Goal: Task Accomplishment & Management: Manage account settings

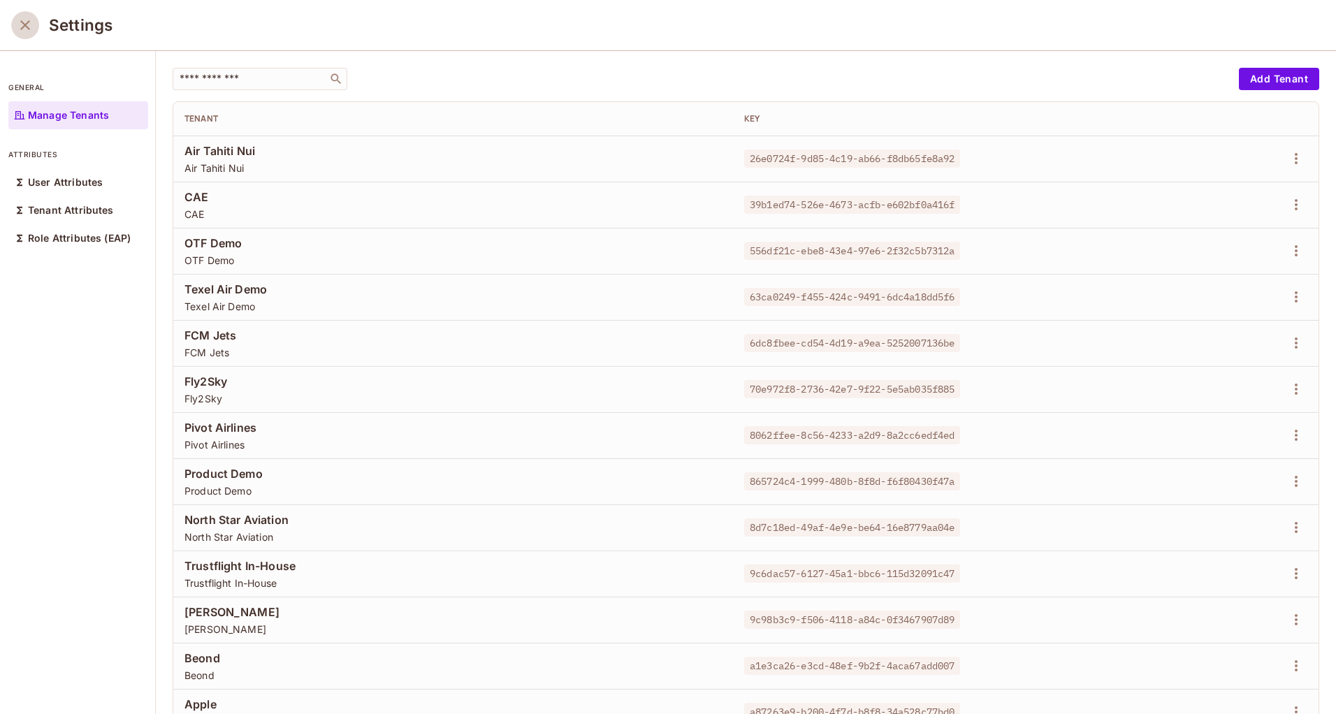
click at [31, 31] on icon "close" at bounding box center [25, 25] width 17 height 17
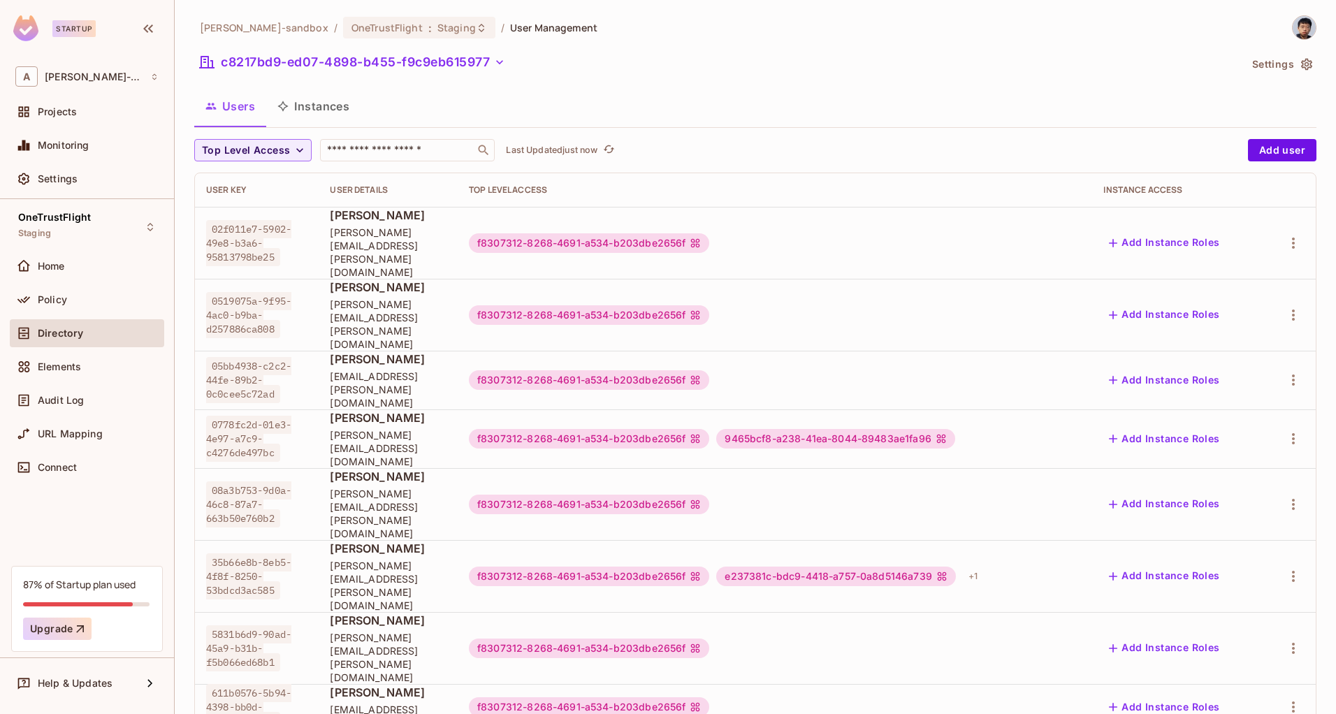
click at [1258, 64] on button "Settings" at bounding box center [1282, 64] width 70 height 22
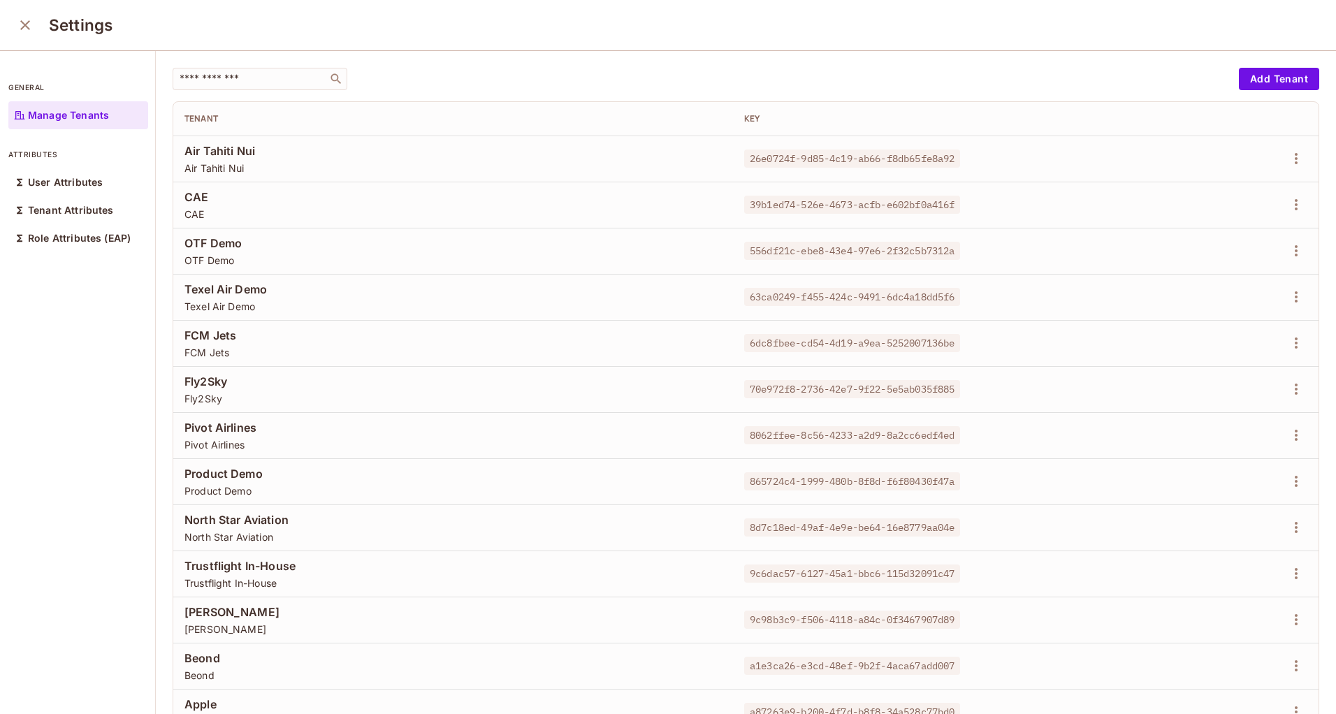
click at [24, 24] on icon "close" at bounding box center [25, 25] width 10 height 10
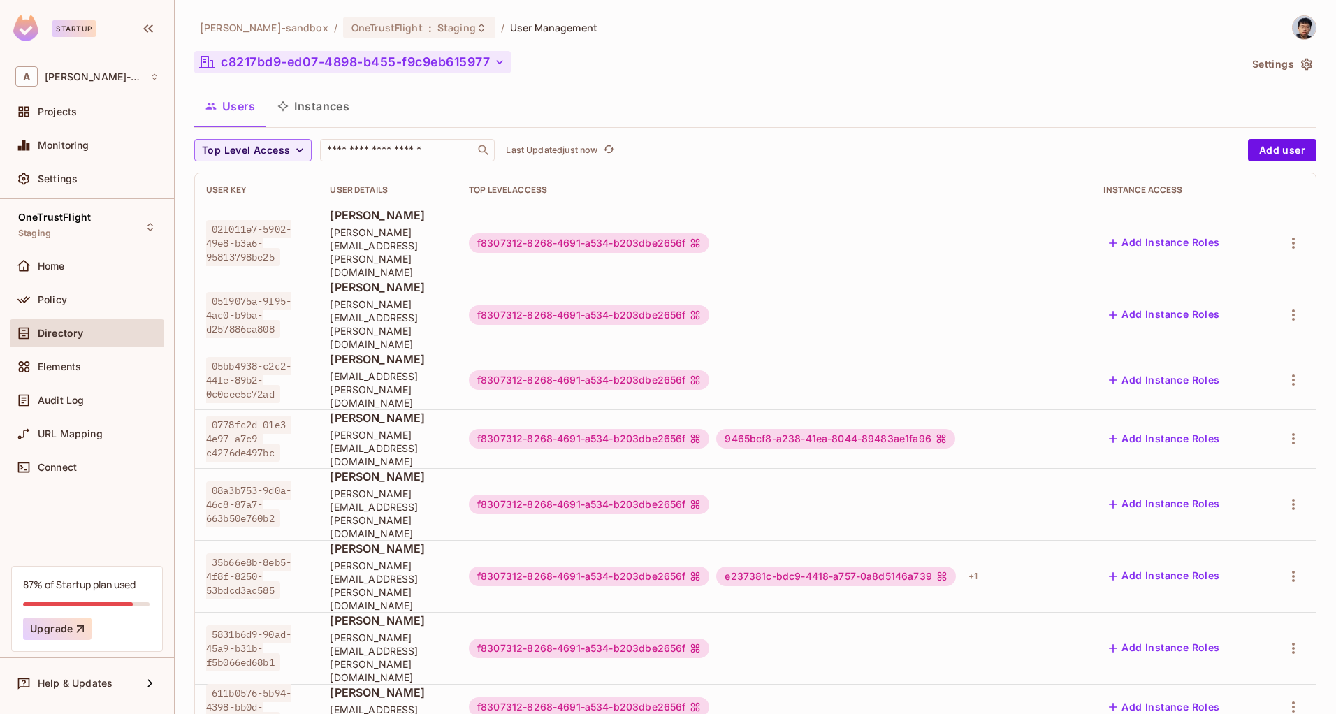
click at [494, 59] on button "c8217bd9-ed07-4898-b455-f9c9eb615977" at bounding box center [352, 62] width 317 height 22
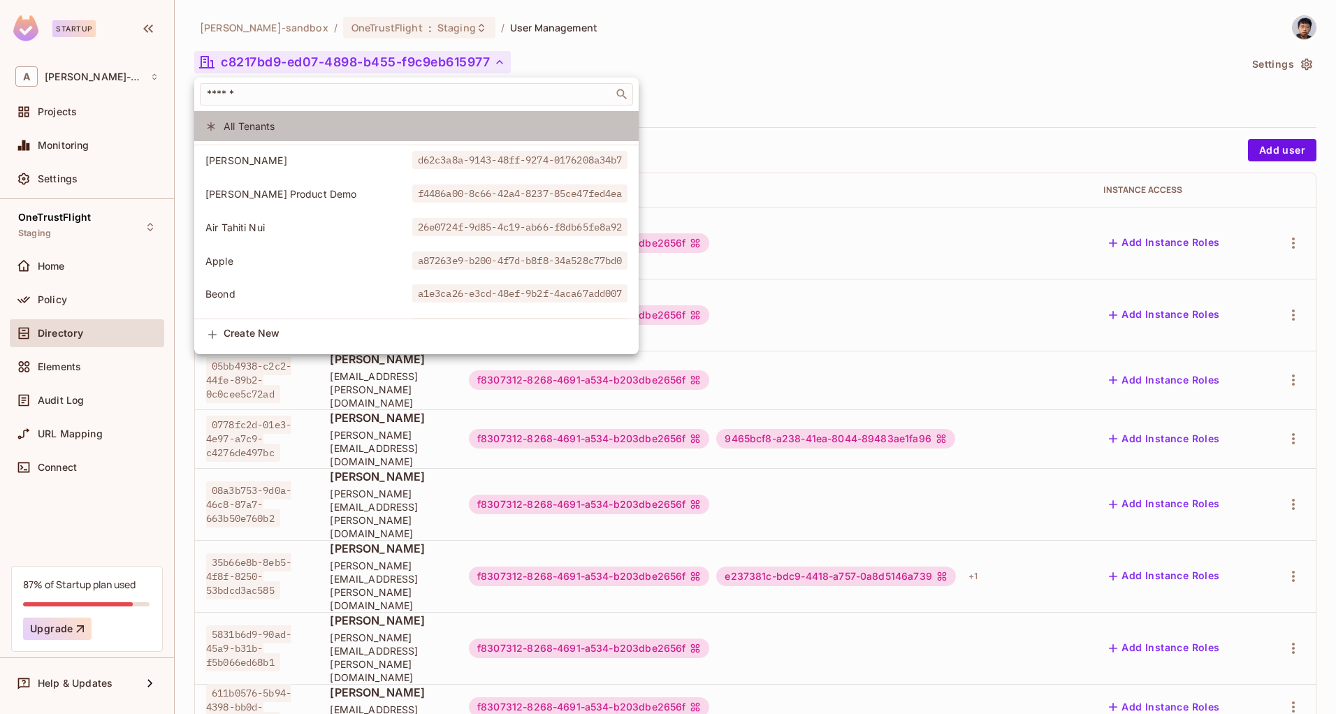
click at [314, 131] on span "All Tenants" at bounding box center [426, 126] width 404 height 13
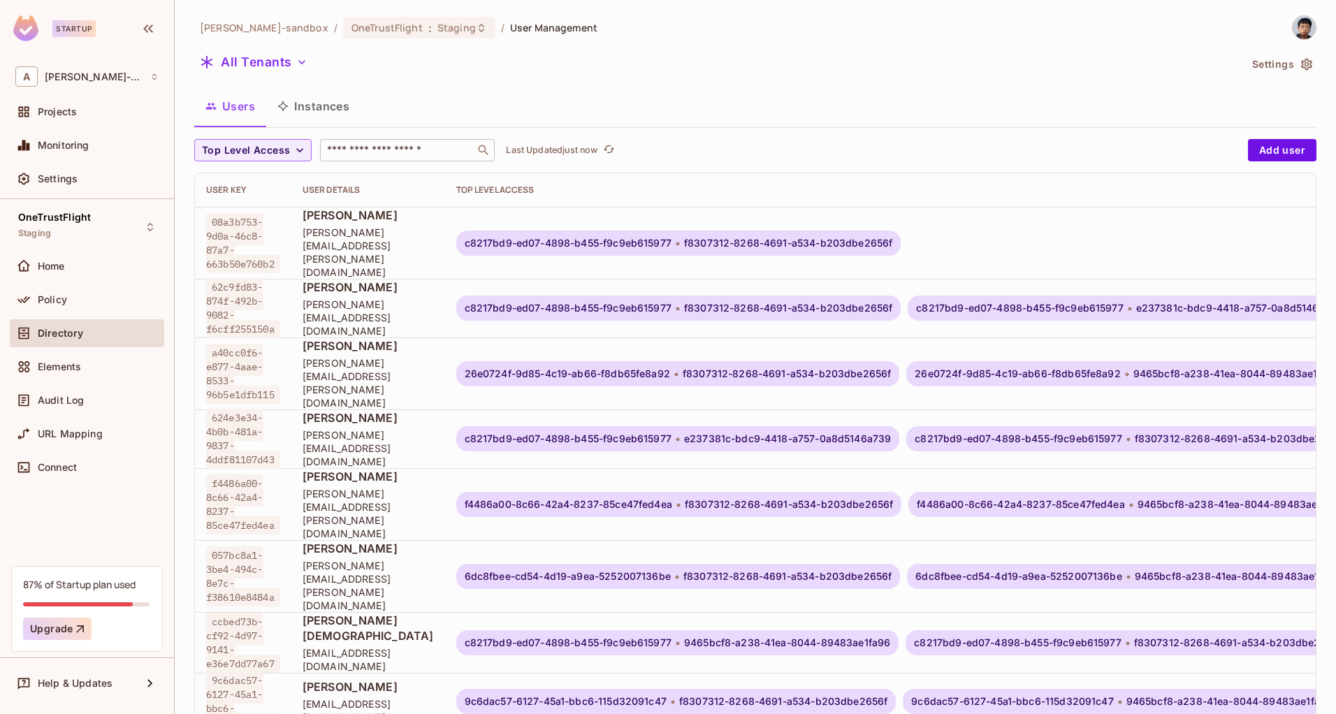
click at [356, 143] on input "text" at bounding box center [397, 150] width 147 height 14
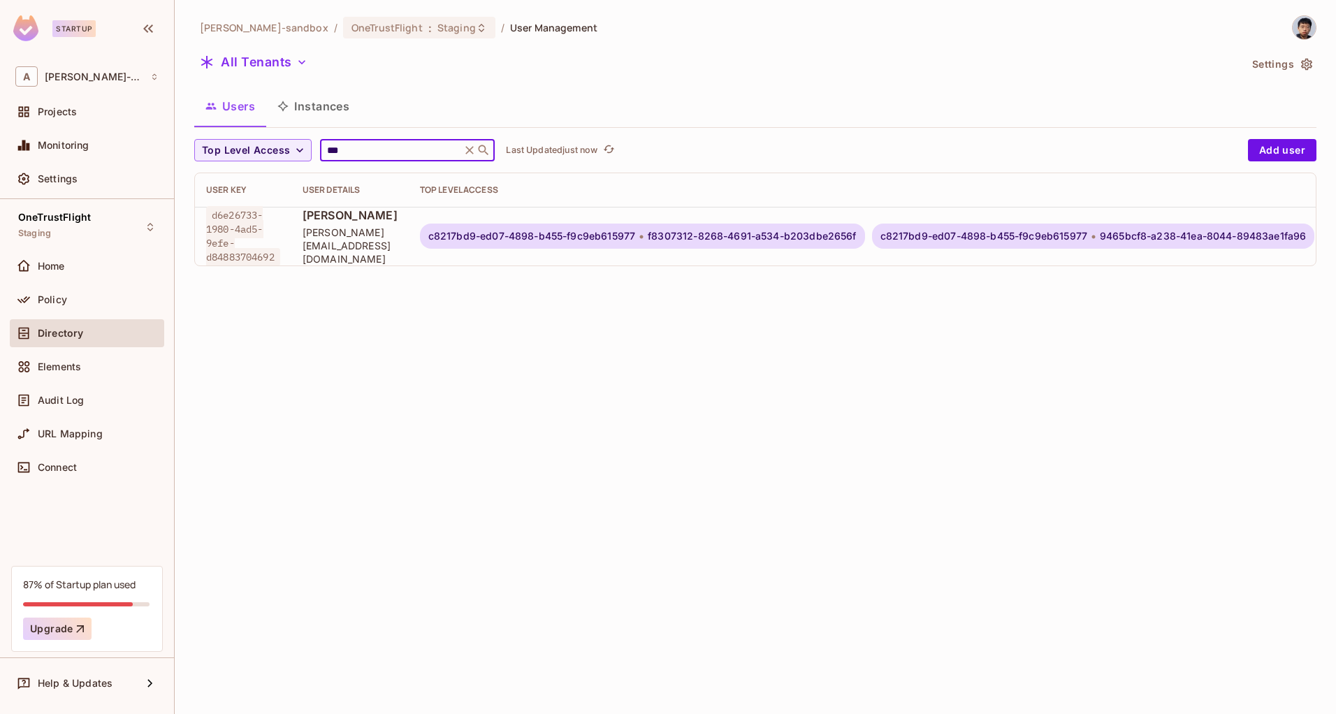
scroll to position [0, 234]
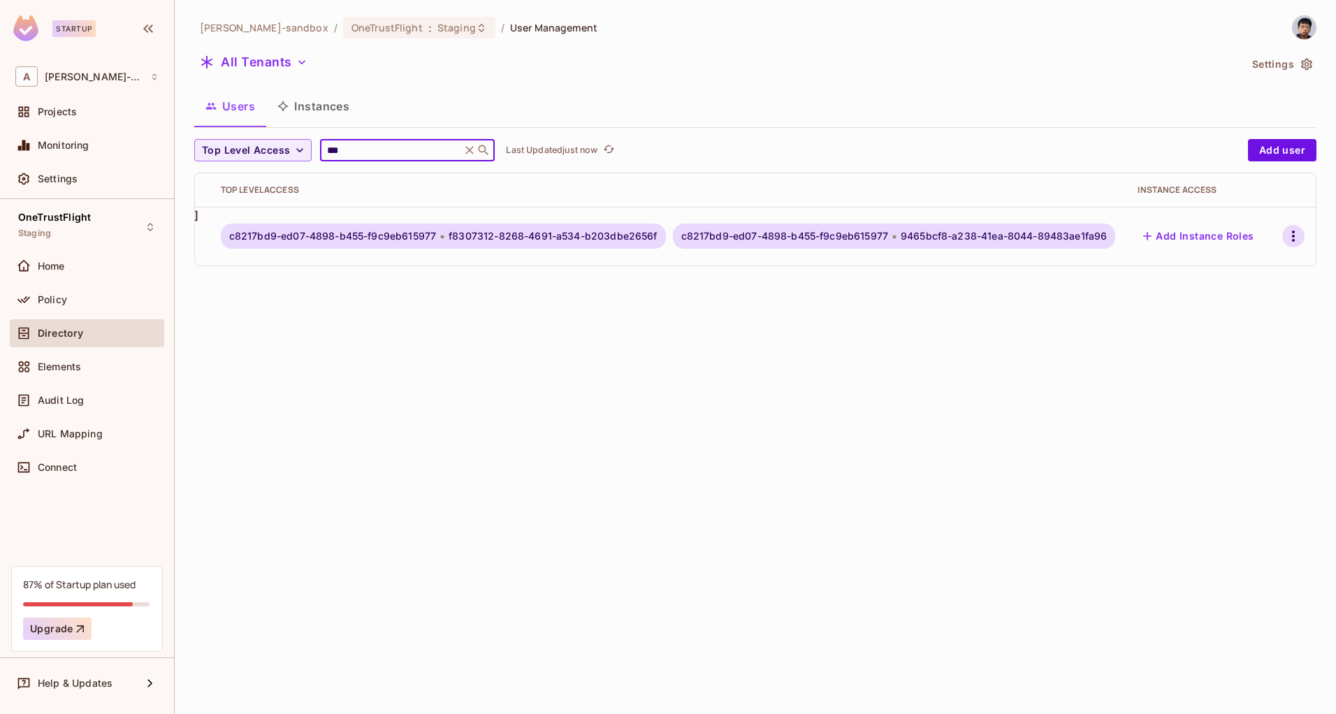
type input "***"
click at [1285, 232] on icon "button" at bounding box center [1293, 236] width 17 height 17
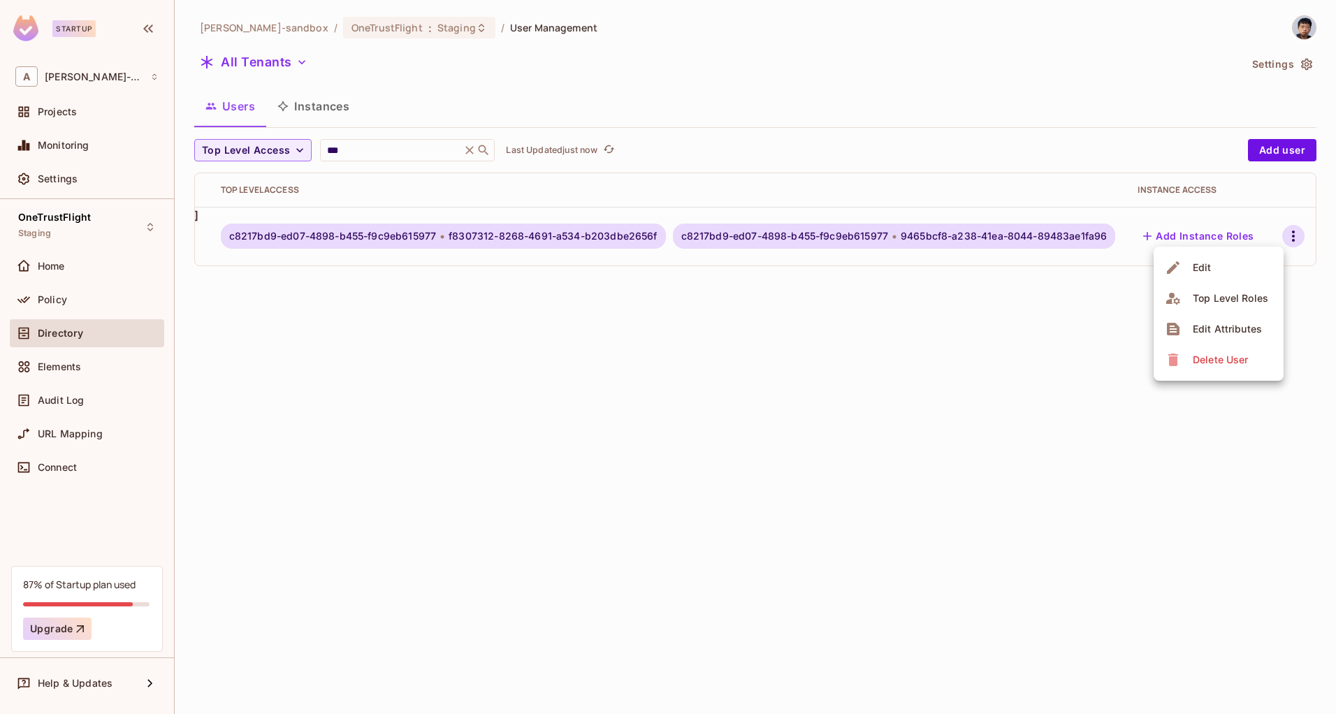
click at [1207, 270] on div "Edit" at bounding box center [1202, 268] width 19 height 14
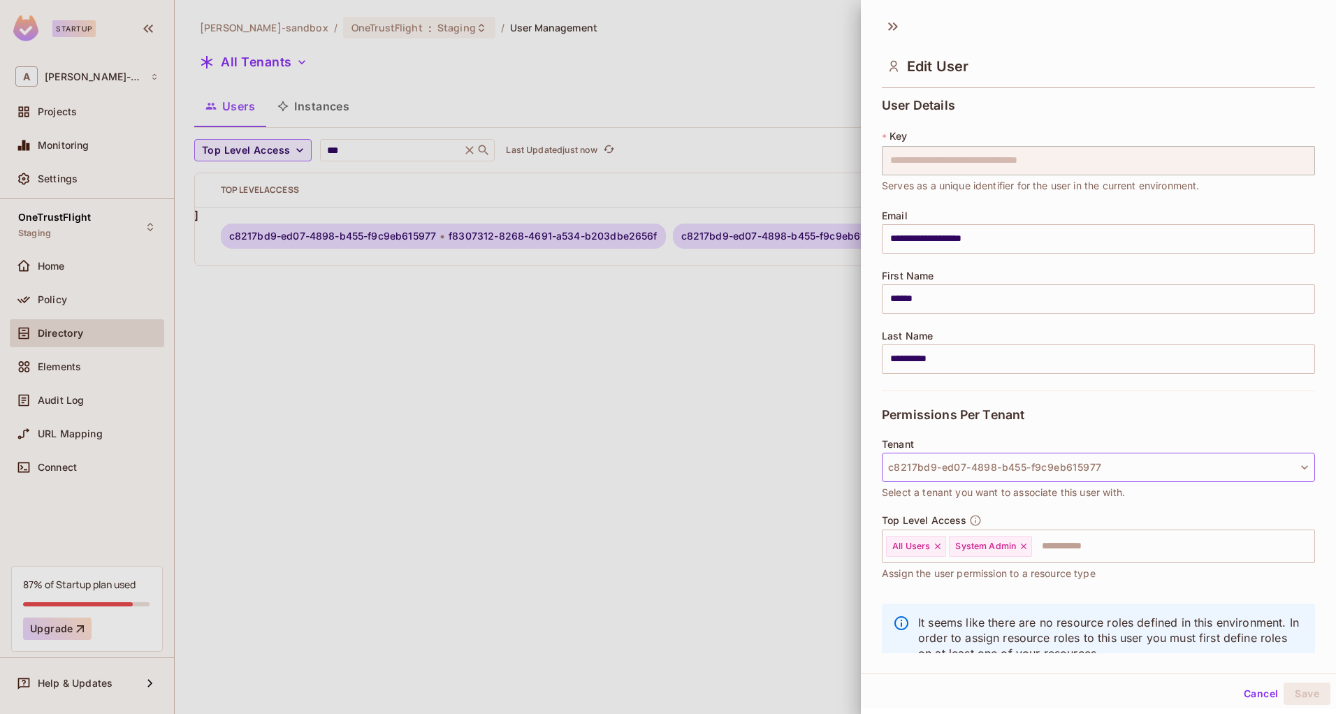
scroll to position [41, 0]
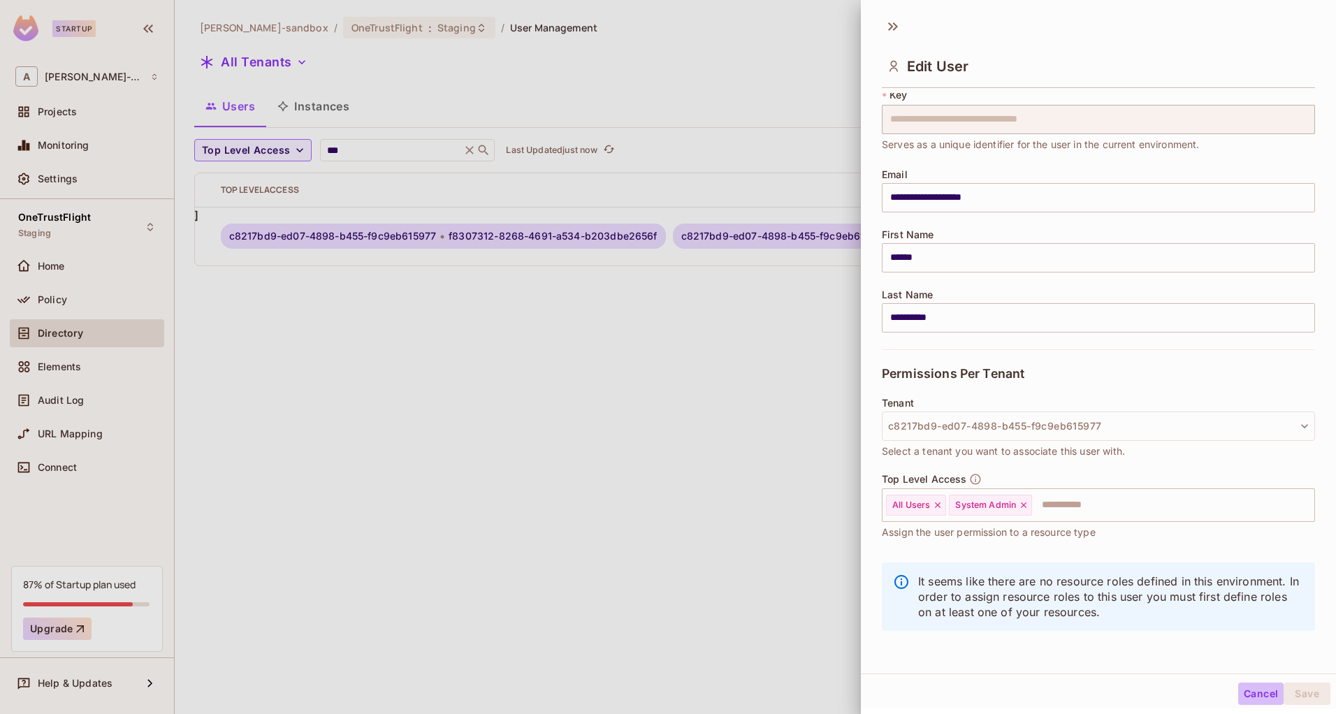
click at [1253, 697] on button "Cancel" at bounding box center [1261, 694] width 45 height 22
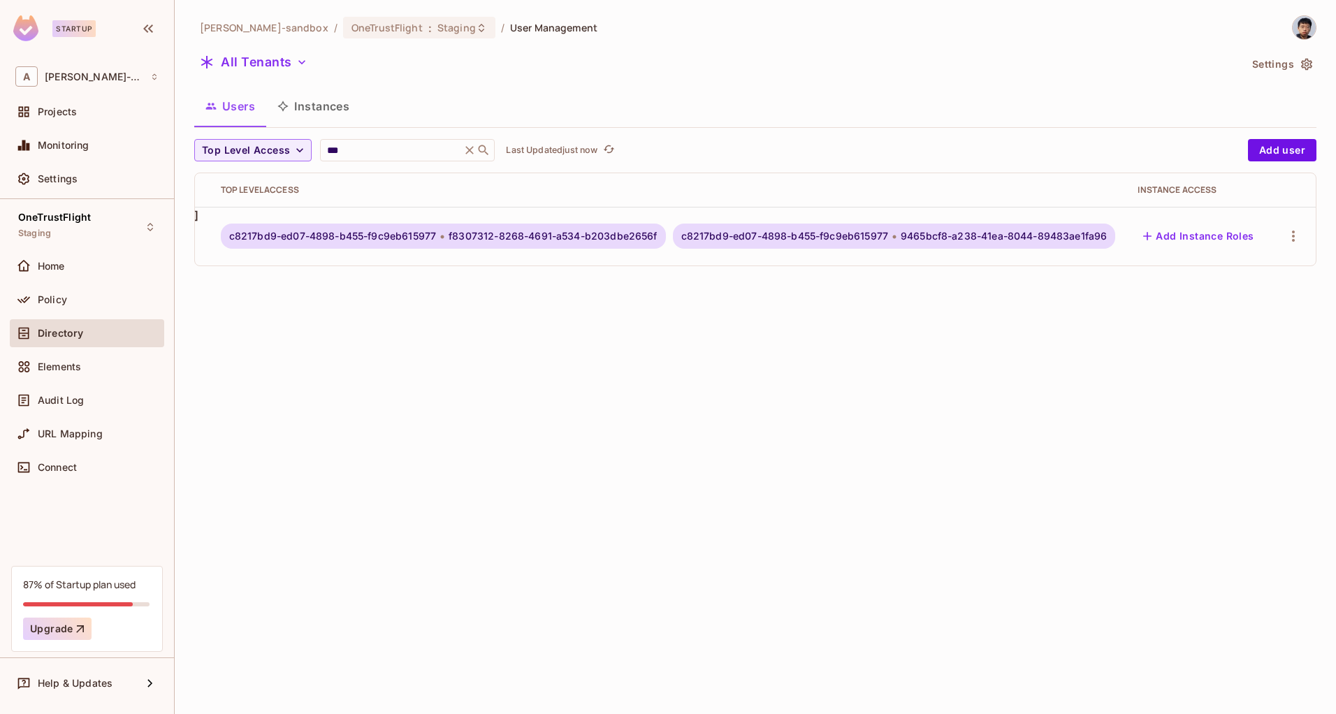
scroll to position [0, 0]
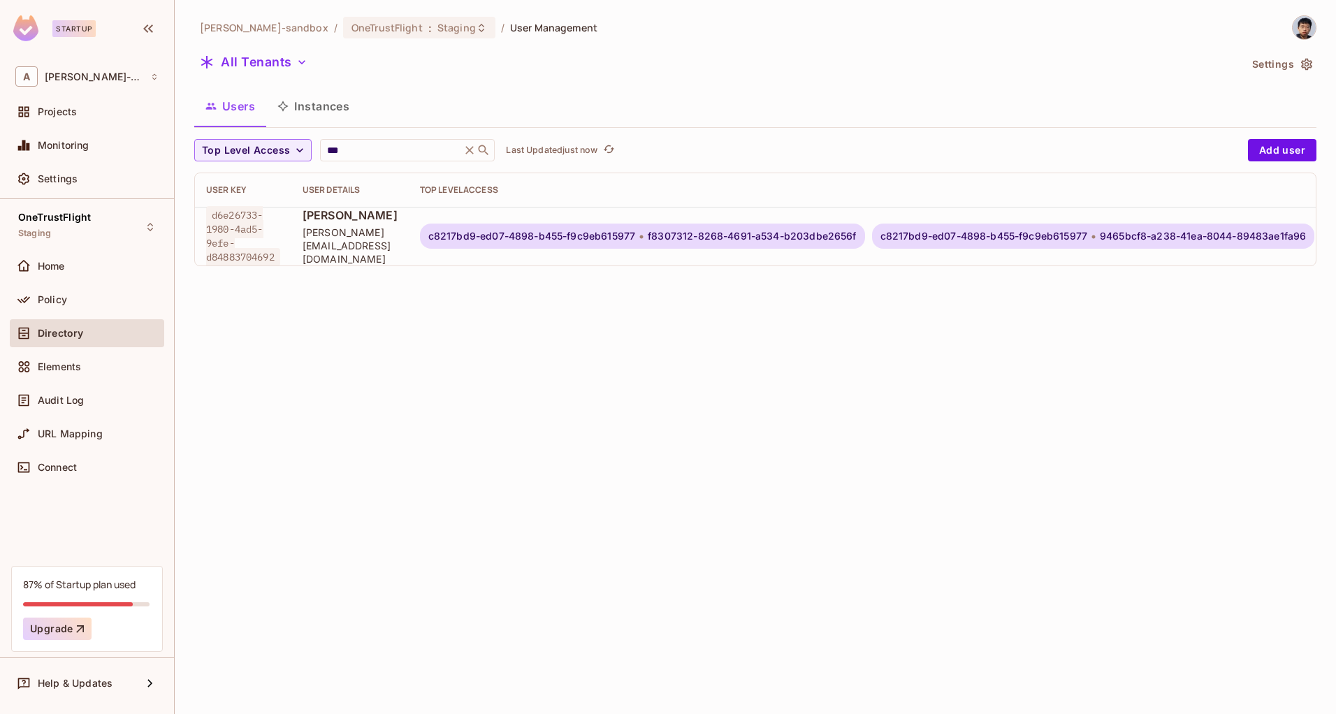
click at [711, 105] on div "Users Instances" at bounding box center [755, 106] width 1123 height 35
